Goal: Information Seeking & Learning: Learn about a topic

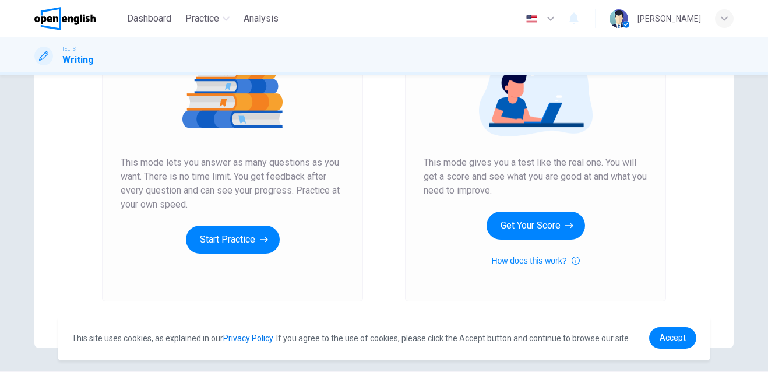
scroll to position [159, 0]
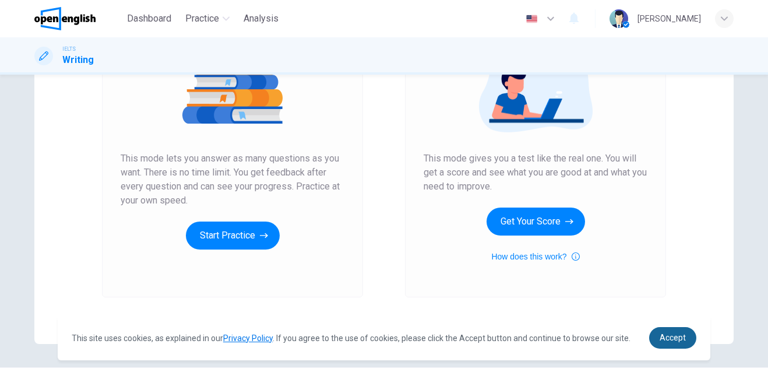
click at [672, 336] on span "Accept" at bounding box center [673, 337] width 26 height 9
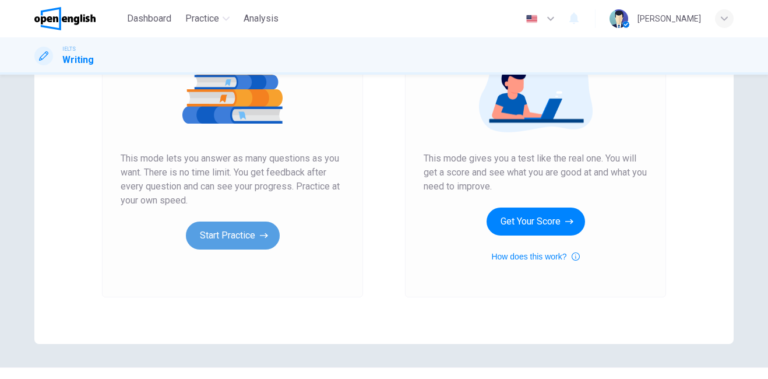
click at [269, 241] on button "Start Practice" at bounding box center [233, 236] width 94 height 28
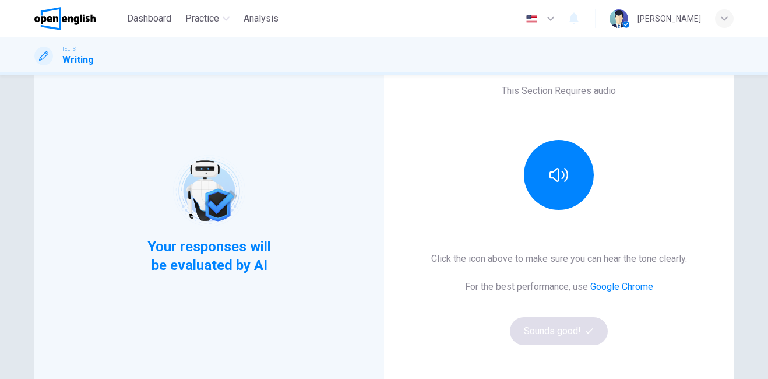
scroll to position [106, 0]
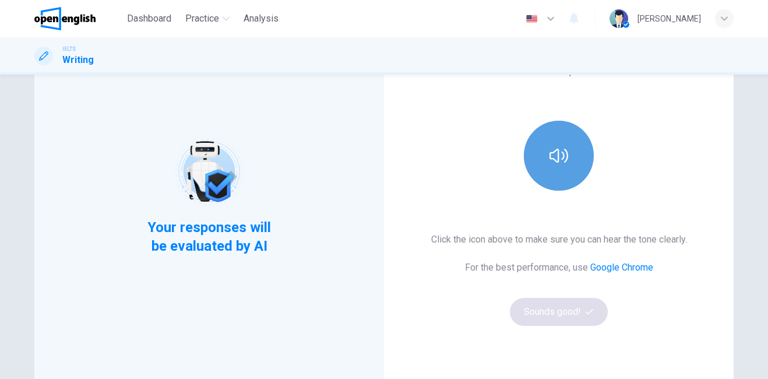
click at [558, 163] on icon "button" at bounding box center [559, 155] width 19 height 19
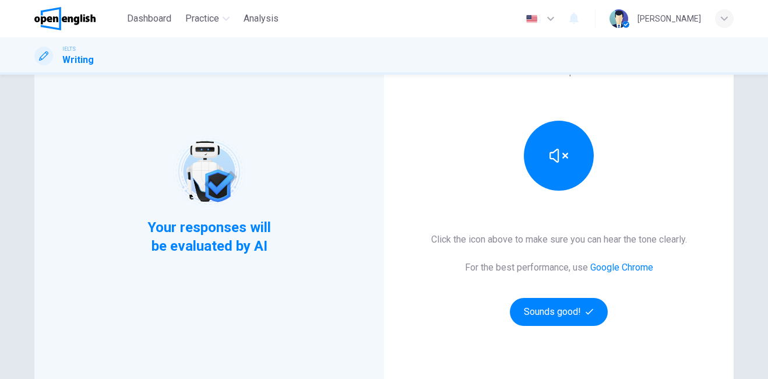
scroll to position [110, 0]
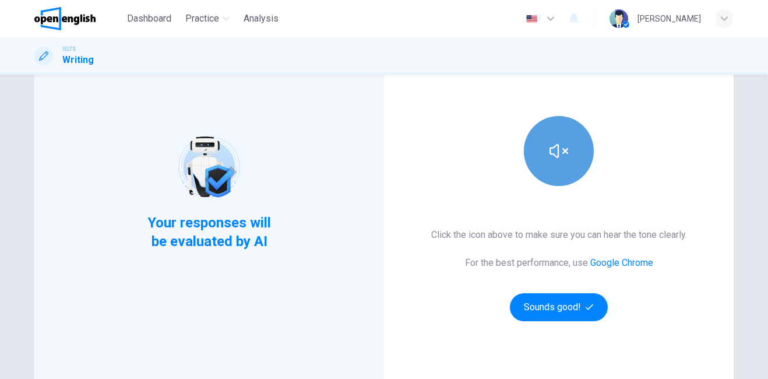
click at [575, 146] on button "button" at bounding box center [559, 151] width 70 height 70
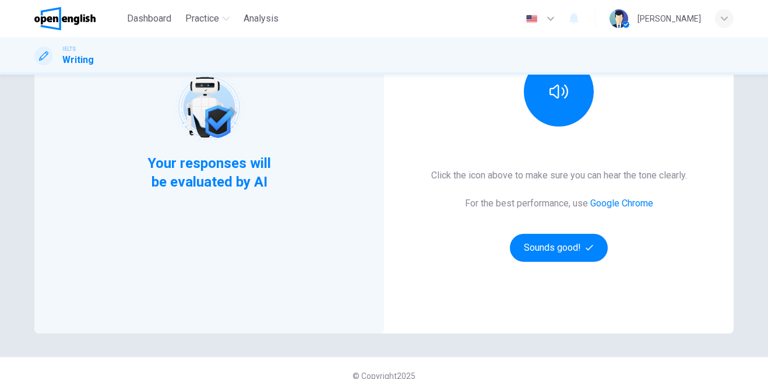
scroll to position [185, 0]
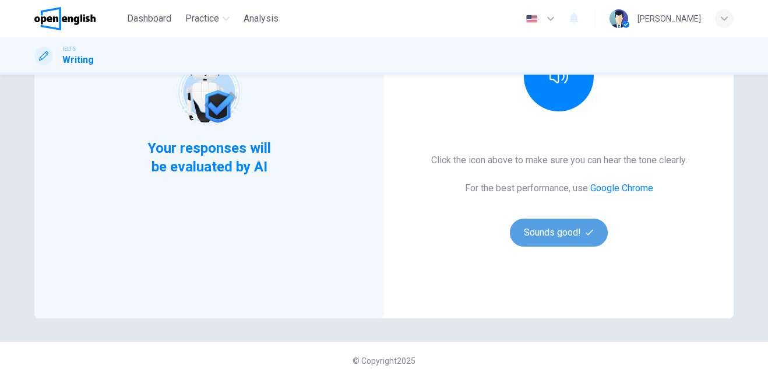
click at [561, 226] on button "Sounds good!" at bounding box center [559, 233] width 98 height 28
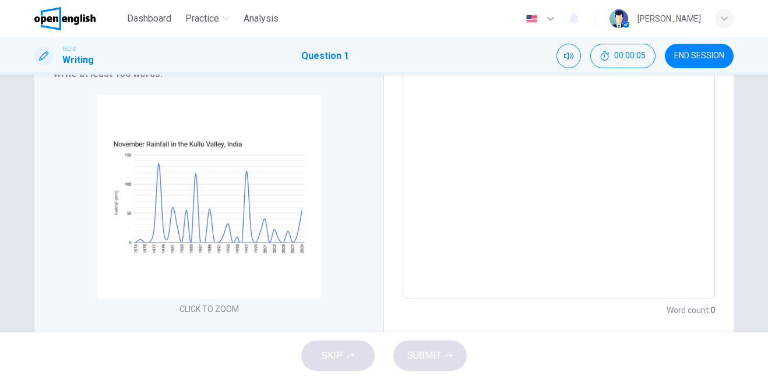
drag, startPoint x: 761, startPoint y: 196, endPoint x: 760, endPoint y: 156, distance: 40.2
click at [760, 151] on div "Writing Task 1 You should spend about 20 minutes on this task. The chart below …" at bounding box center [384, 204] width 768 height 258
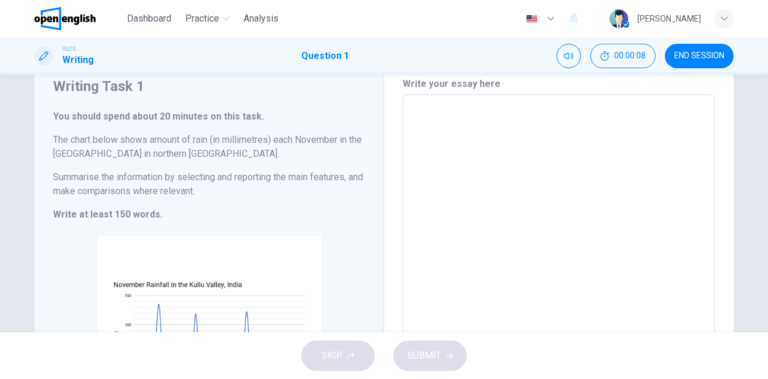
scroll to position [33, 0]
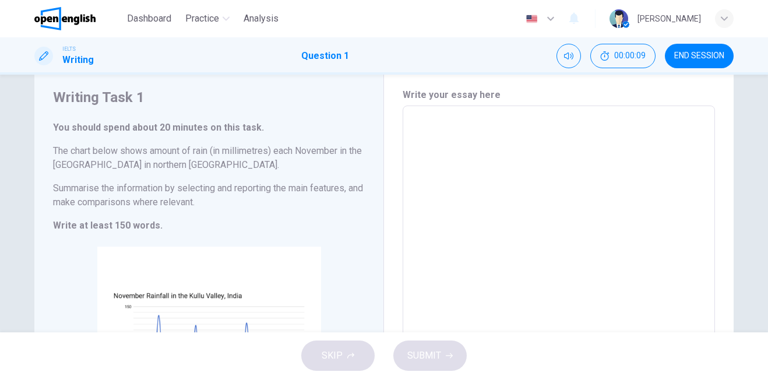
click at [634, 154] on textarea at bounding box center [559, 277] width 296 height 325
drag, startPoint x: 761, startPoint y: 122, endPoint x: 772, endPoint y: 142, distance: 22.4
click at [768, 142] on html "This site uses cookies, as explained in our Privacy Policy . If you agree to th…" at bounding box center [384, 189] width 768 height 379
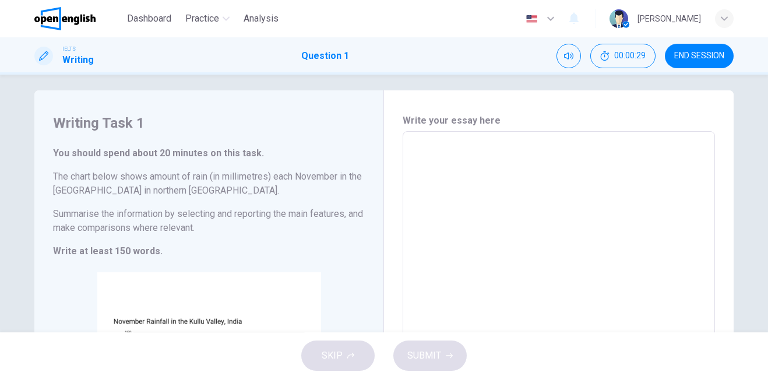
scroll to position [0, 0]
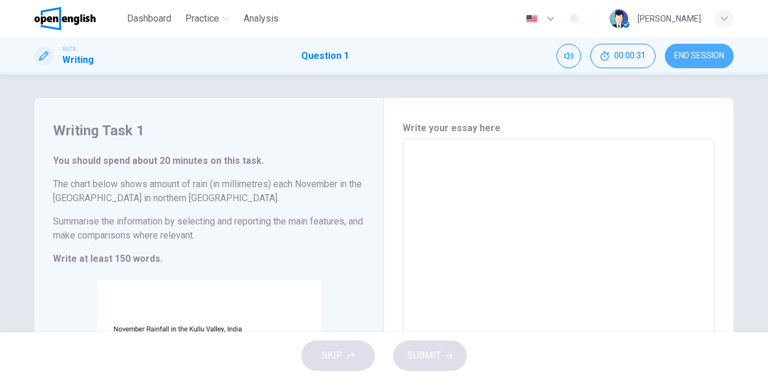
click at [718, 51] on span "END SESSION" at bounding box center [699, 55] width 50 height 9
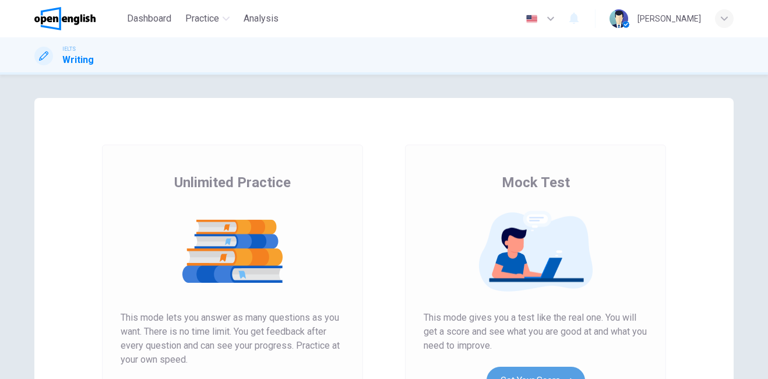
click at [554, 371] on button "Get Your Score" at bounding box center [536, 381] width 99 height 28
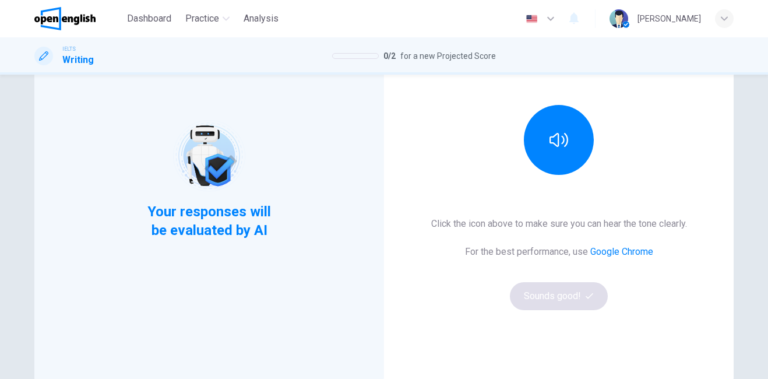
scroll to position [154, 0]
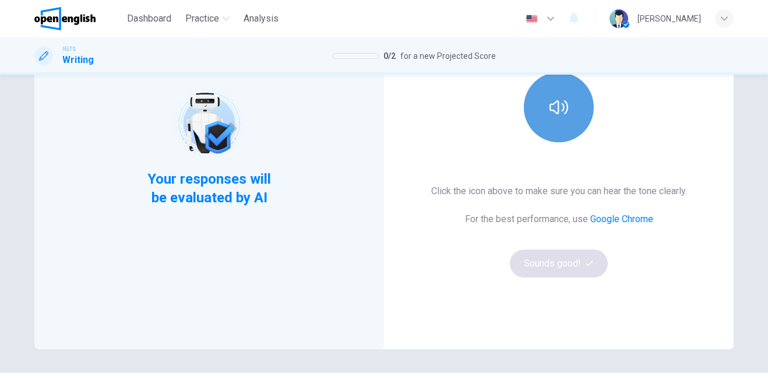
click at [572, 119] on button "button" at bounding box center [559, 107] width 70 height 70
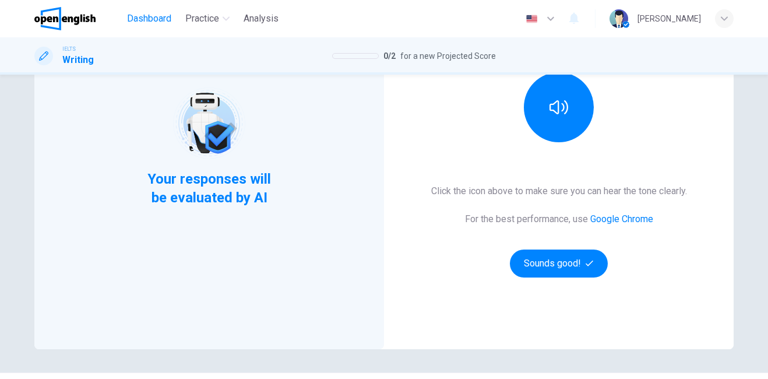
click at [154, 28] on button "Dashboard" at bounding box center [149, 18] width 54 height 21
